Goal: Communication & Community: Ask a question

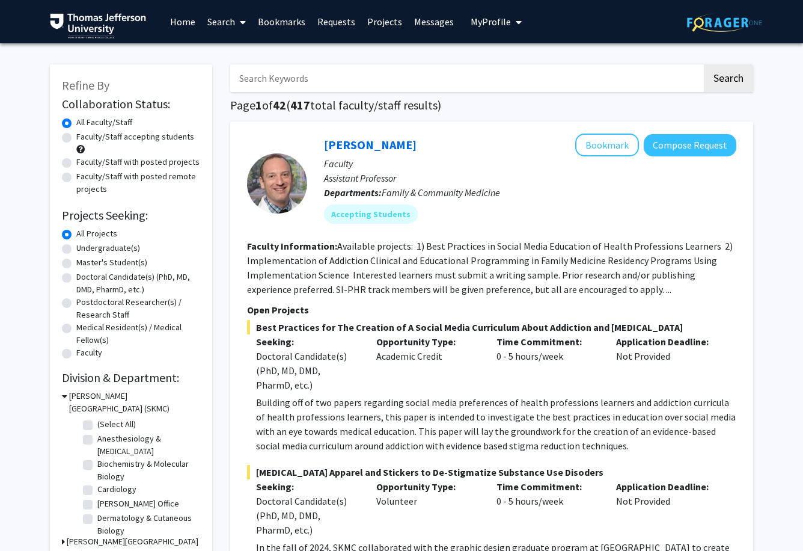
click at [415, 20] on link "Messages" at bounding box center [434, 22] width 52 height 42
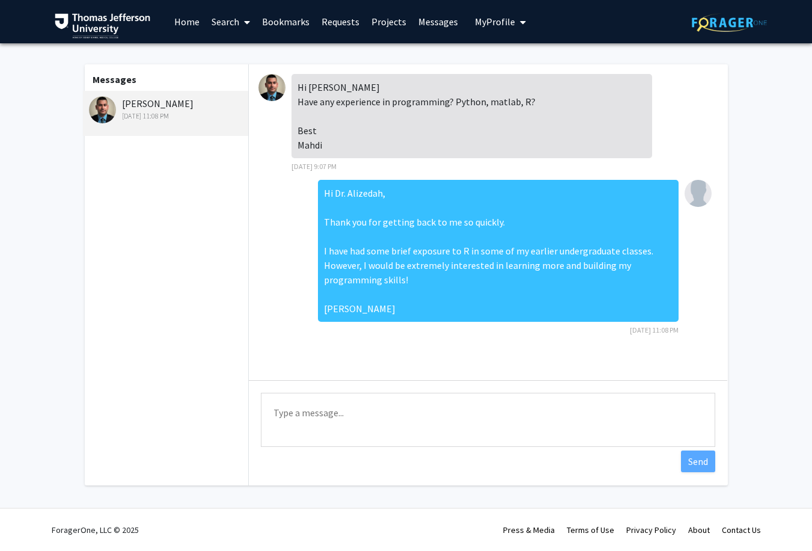
click at [341, 22] on link "Requests" at bounding box center [341, 22] width 50 height 42
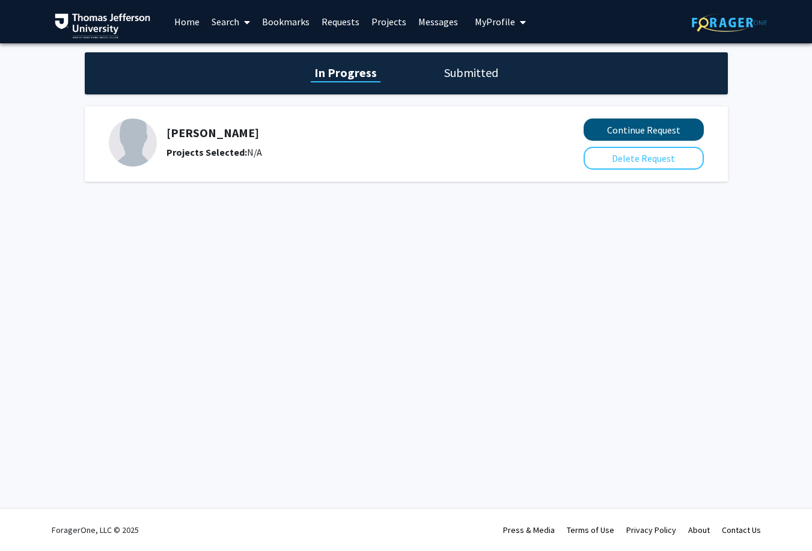
click at [651, 130] on button "Continue Request" at bounding box center [644, 129] width 120 height 22
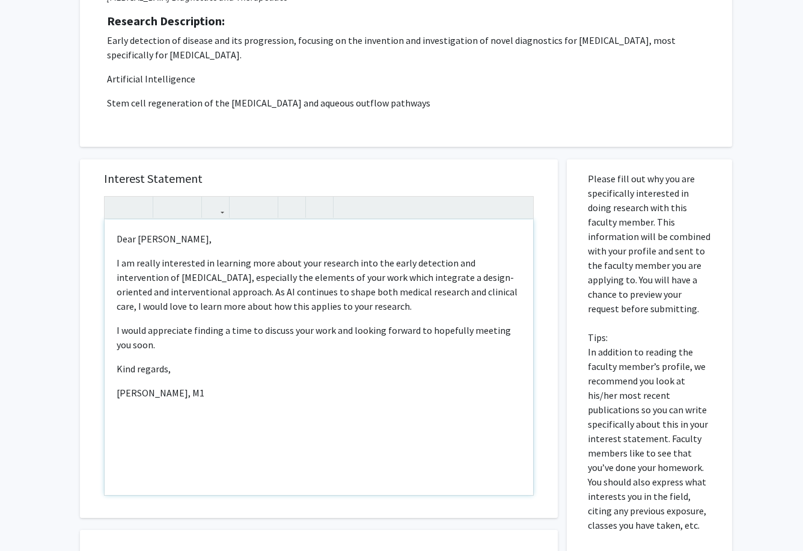
scroll to position [296, 0]
drag, startPoint x: 447, startPoint y: 266, endPoint x: 514, endPoint y: 262, distance: 66.9
click at [514, 262] on span "I am really interested in learning more about your research into the early dete…" at bounding box center [317, 284] width 401 height 55
drag, startPoint x: 291, startPoint y: 279, endPoint x: 174, endPoint y: 284, distance: 117.4
click at [174, 284] on span "I am really interested in learning more about your research into the early dete…" at bounding box center [317, 284] width 400 height 55
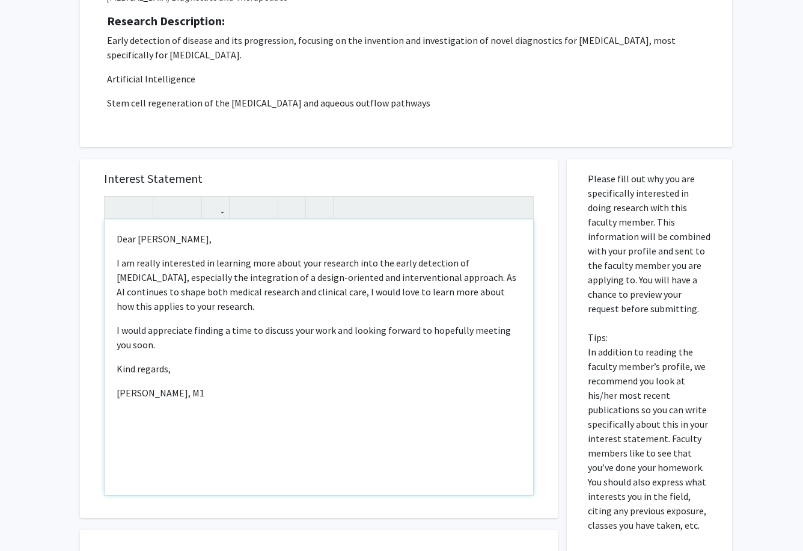
click at [432, 294] on span "I am really interested in learning more about your research into the early dete…" at bounding box center [317, 284] width 400 height 55
click at [206, 299] on p "I am really interested in learning more about your research into the early dete…" at bounding box center [319, 285] width 405 height 58
click at [350, 334] on p "I would appreciate finding a time to discuss your work and looking forward to h…" at bounding box center [319, 337] width 405 height 29
click at [329, 334] on p "I would appreciate finding a time to discuss your work and I am looking forward…" at bounding box center [319, 337] width 405 height 29
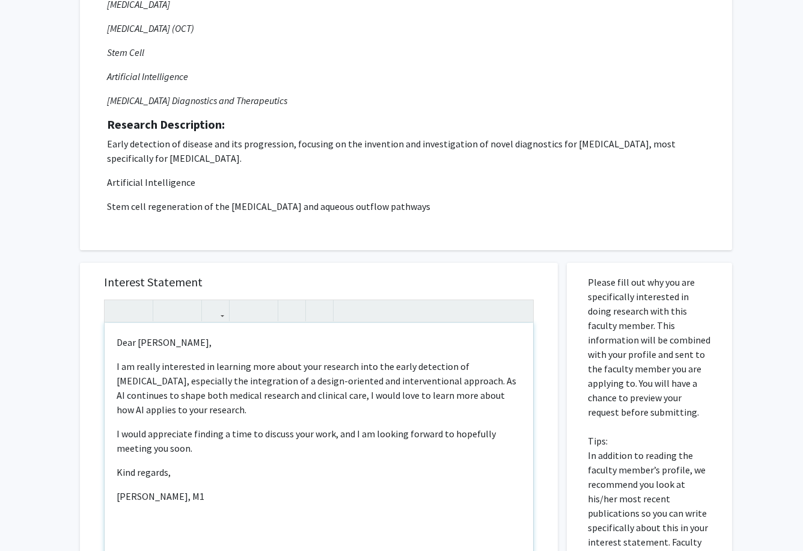
scroll to position [200, 0]
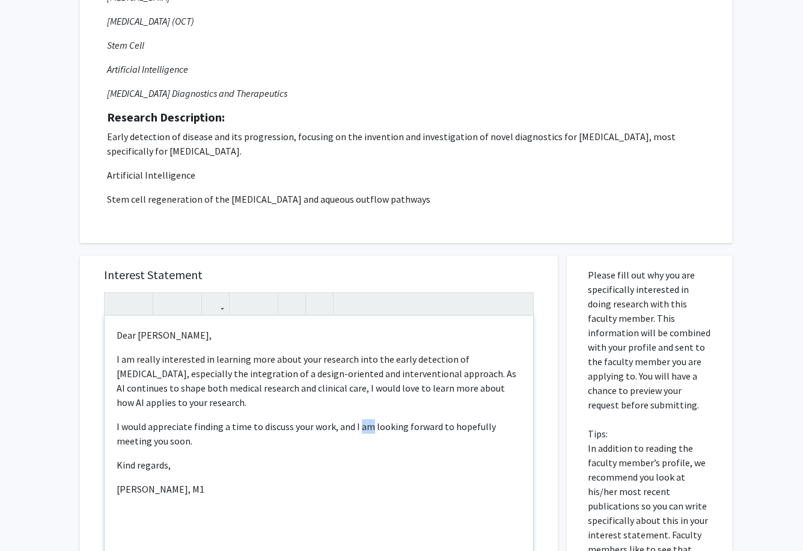
drag, startPoint x: 370, startPoint y: 429, endPoint x: 361, endPoint y: 428, distance: 9.1
click at [361, 428] on p "I would appreciate finding a time to discuss your work, and I am looking forwar…" at bounding box center [319, 433] width 405 height 29
click at [388, 431] on p "I would appreciate finding a time to discuss your work, and I looking forward t…" at bounding box center [319, 433] width 405 height 29
click at [472, 463] on p "Kind regards," at bounding box center [319, 465] width 405 height 14
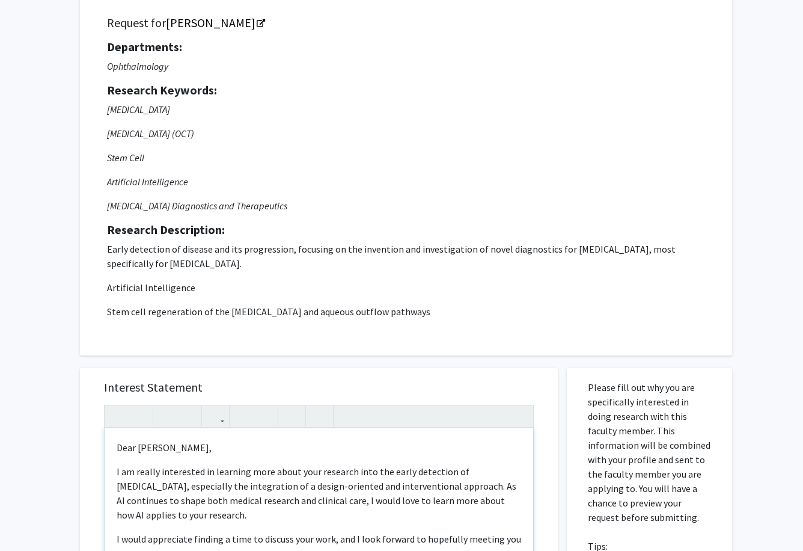
scroll to position [110, 0]
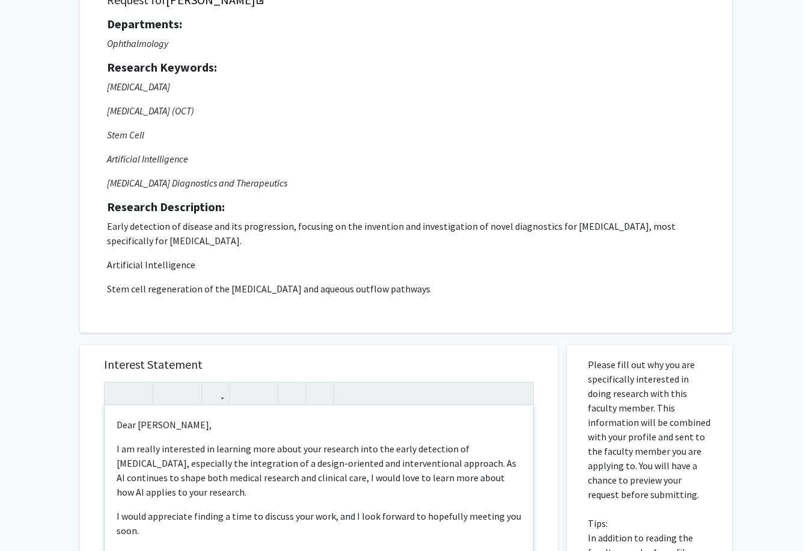
click at [149, 453] on span "I am really interested in learning more about your research into the early dete…" at bounding box center [317, 470] width 400 height 55
type textarea "<p>Dear [PERSON_NAME],</p><p><span style="font-size: 1rem;">I am interested in …"
click at [212, 308] on div "Request for [PERSON_NAME] Departments: Ophthalmology Research Keywords: [MEDICA…" at bounding box center [406, 149] width 622 height 337
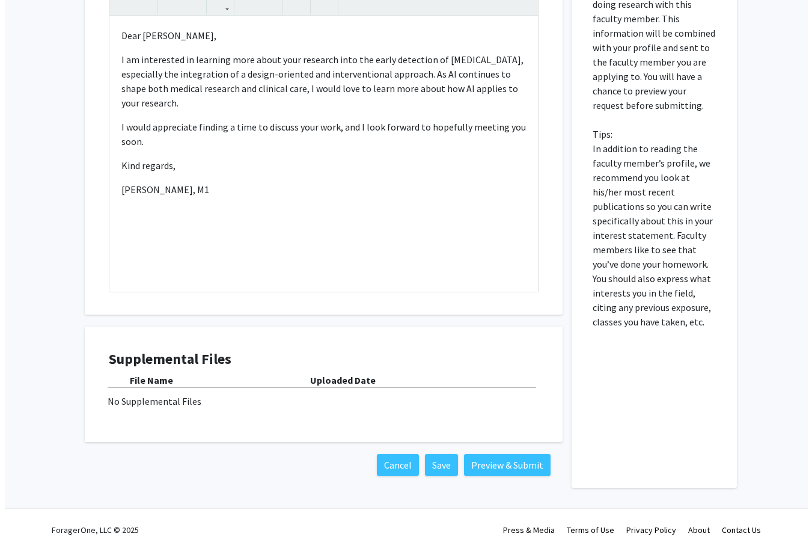
scroll to position [500, 0]
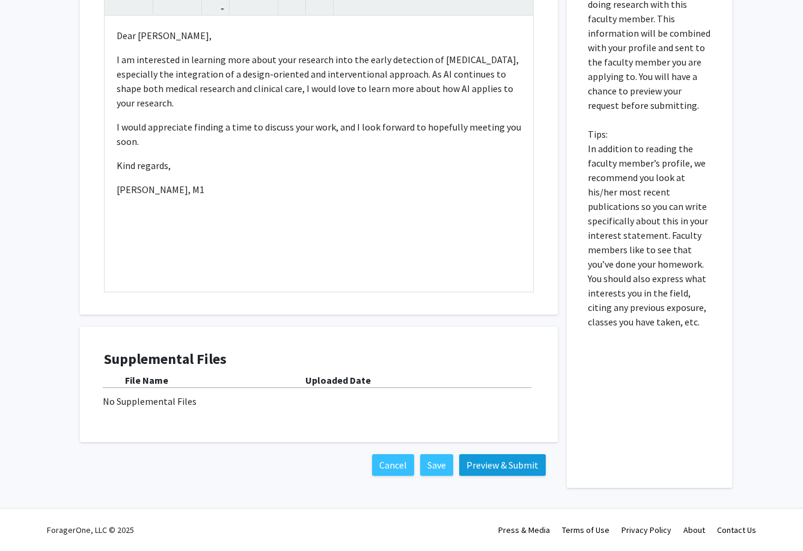
click at [482, 466] on button "Preview & Submit" at bounding box center [502, 465] width 87 height 22
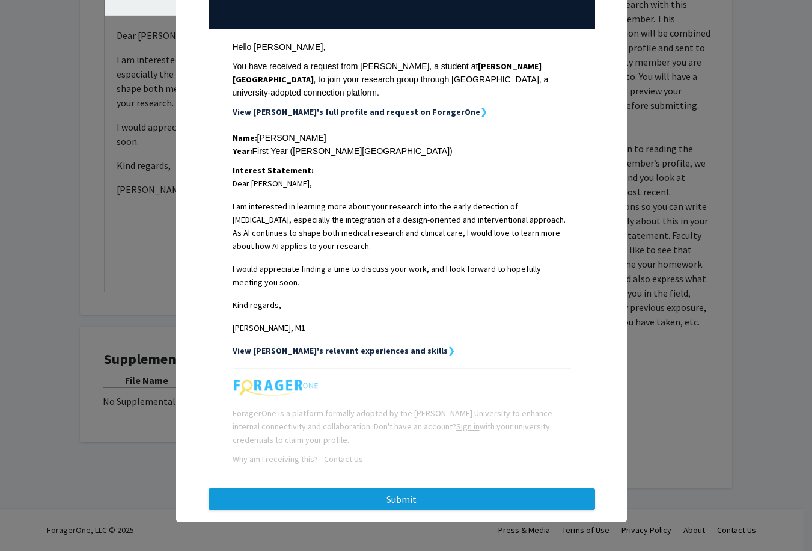
scroll to position [152, 0]
click at [348, 500] on button "Submit" at bounding box center [402, 499] width 387 height 22
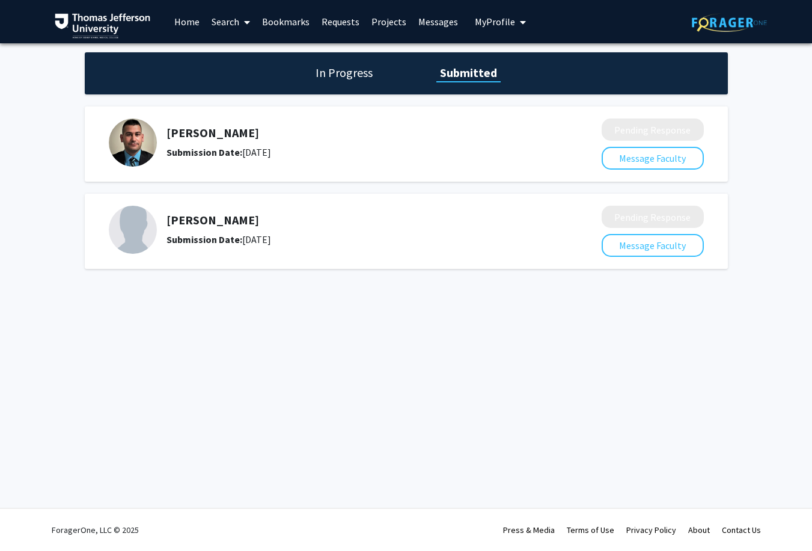
click at [438, 20] on link "Messages" at bounding box center [438, 22] width 52 height 42
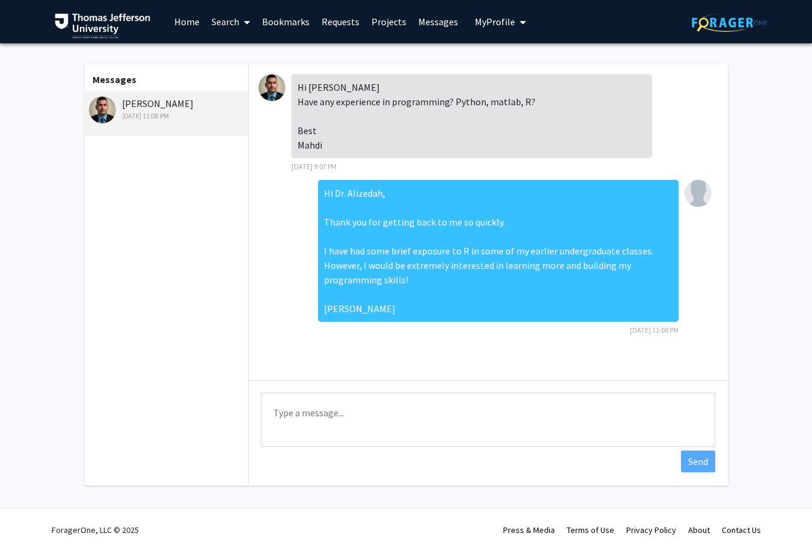
click at [163, 118] on div "[DATE] 11:08 PM" at bounding box center [167, 116] width 157 height 11
click at [355, 20] on link "Requests" at bounding box center [341, 22] width 50 height 42
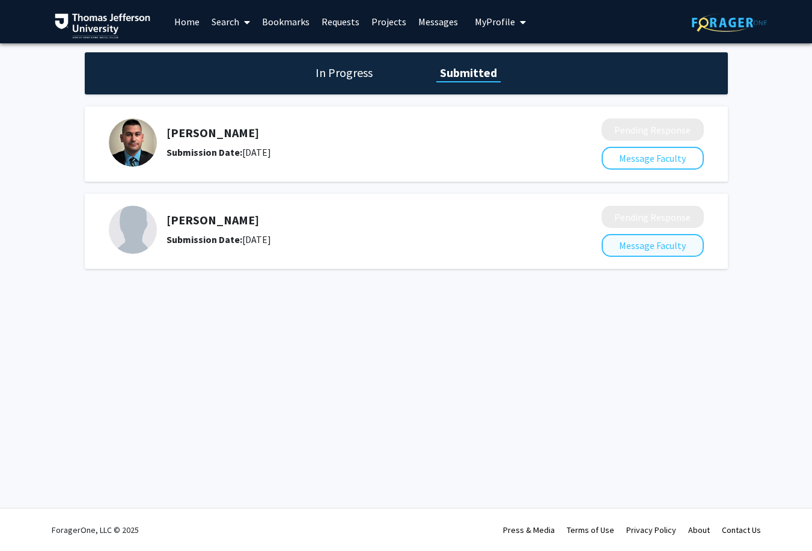
click at [645, 256] on button "Message Faculty" at bounding box center [653, 245] width 102 height 23
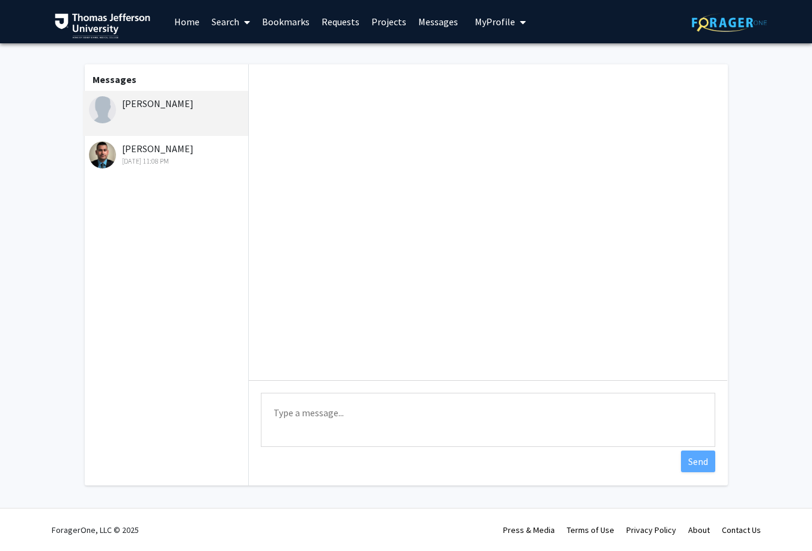
click at [149, 106] on div "[PERSON_NAME]" at bounding box center [167, 103] width 157 height 14
click at [171, 170] on div "[PERSON_NAME] [DATE] 11:08 PM" at bounding box center [166, 158] width 166 height 45
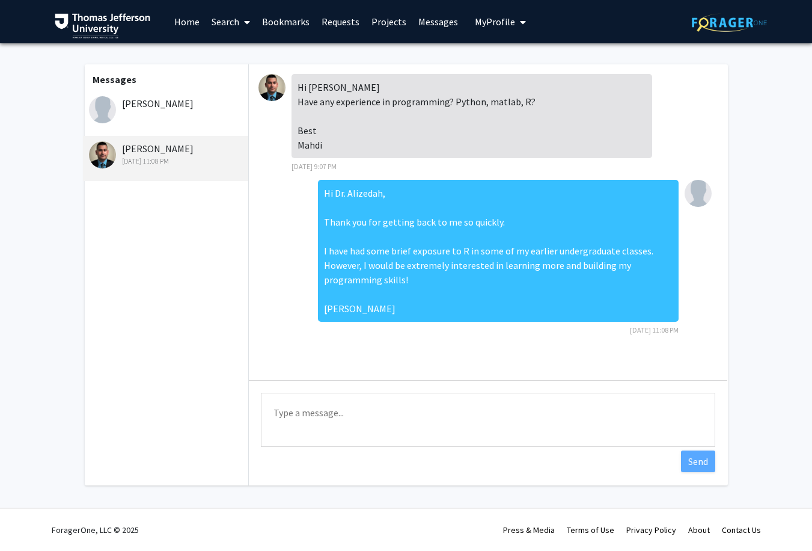
click at [192, 17] on link "Home" at bounding box center [186, 22] width 37 height 42
